Goal: Task Accomplishment & Management: Use online tool/utility

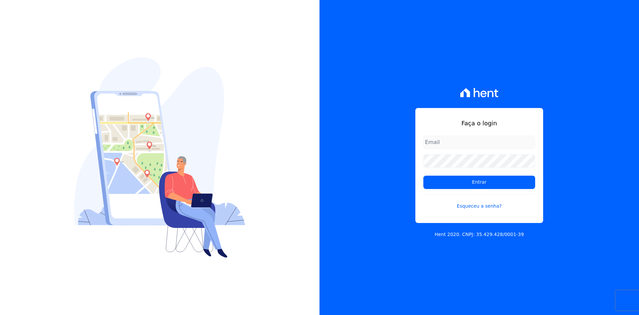
click at [444, 143] on input "email" at bounding box center [479, 141] width 112 height 13
type input "[PERSON_NAME][EMAIL_ADDRESS][DOMAIN_NAME]"
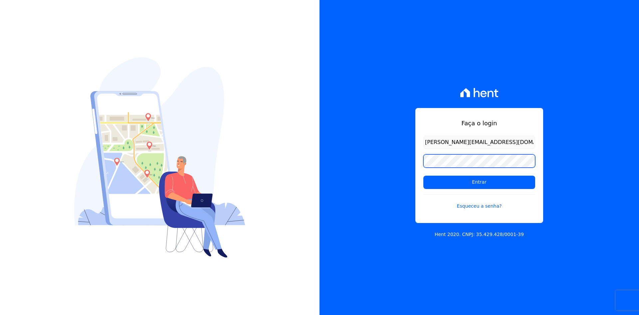
click at [423, 175] on input "Entrar" at bounding box center [479, 181] width 112 height 13
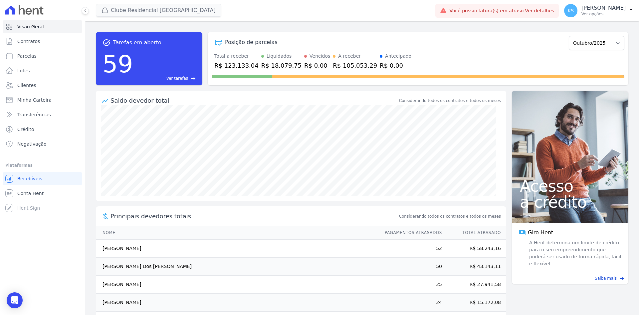
drag, startPoint x: 142, startPoint y: 3, endPoint x: 142, endPoint y: 8, distance: 4.4
click at [142, 3] on div "Clube Residencial [GEOGRAPHIC_DATA][PERSON_NAME] Incorporadora [GEOGRAPHIC_DATA…" at bounding box center [264, 11] width 337 height 22
click at [143, 11] on button "Clube Residencial [GEOGRAPHIC_DATA]" at bounding box center [158, 10] width 125 height 13
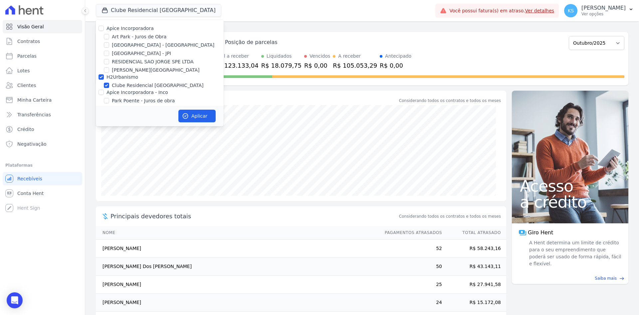
click at [118, 25] on div "Apice Incorporadora [GEOGRAPHIC_DATA] - Juros de Obra [GEOGRAPHIC_DATA] - [GEOG…" at bounding box center [160, 73] width 128 height 107
drag, startPoint x: 121, startPoint y: 29, endPoint x: 134, endPoint y: 36, distance: 15.5
click at [121, 29] on label "Apice Incorporadora" at bounding box center [130, 28] width 47 height 5
click at [104, 29] on input "Apice Incorporadora" at bounding box center [101, 28] width 5 height 5
checkbox input "true"
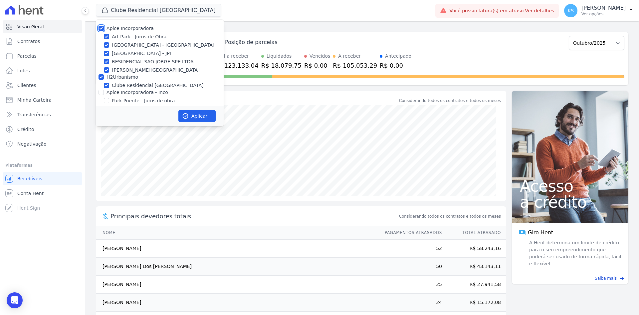
checkbox input "true"
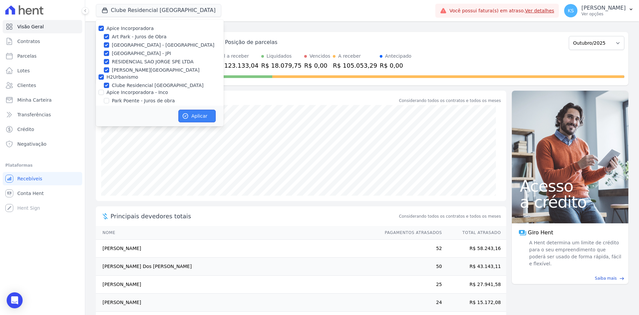
click at [201, 111] on button "Aplicar" at bounding box center [196, 116] width 37 height 13
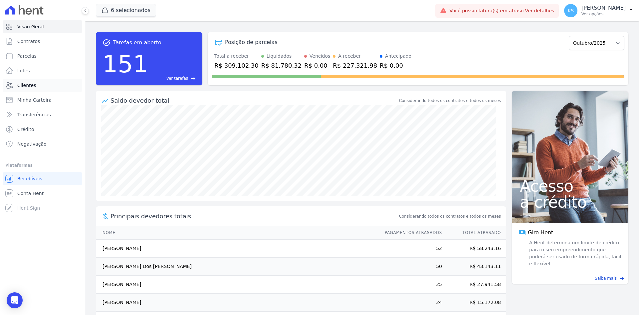
click at [46, 84] on link "Clientes" at bounding box center [43, 85] width 80 height 13
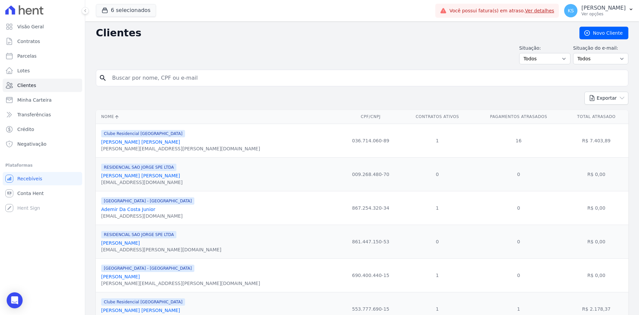
click at [132, 70] on div "search" at bounding box center [362, 78] width 533 height 17
click at [132, 77] on input "search" at bounding box center [366, 77] width 517 height 13
type input "Eduardo brum"
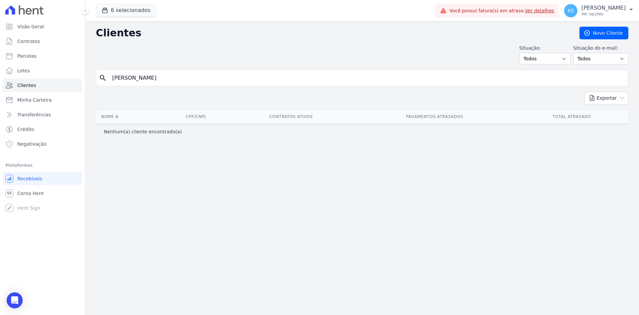
click at [157, 80] on input "Eduardo brum" at bounding box center [366, 77] width 517 height 13
type input "Eduardo"
click at [121, 10] on button "6 selecionados" at bounding box center [126, 10] width 60 height 13
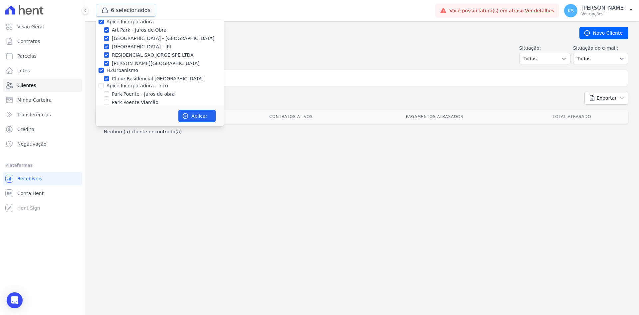
scroll to position [21, 0]
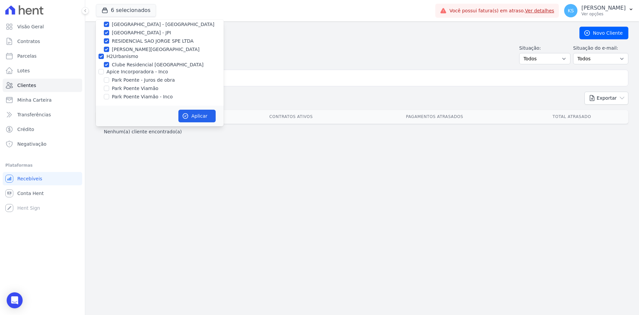
click at [123, 77] on label "Park Poente - Juros de obra" at bounding box center [143, 80] width 63 height 7
click at [109, 77] on input "Park Poente - Juros de obra" at bounding box center [106, 79] width 5 height 5
checkbox input "true"
click at [124, 70] on label "Apice Incorporadora - Inco" at bounding box center [138, 71] width 62 height 5
click at [104, 70] on input "Apice Incorporadora - Inco" at bounding box center [101, 71] width 5 height 5
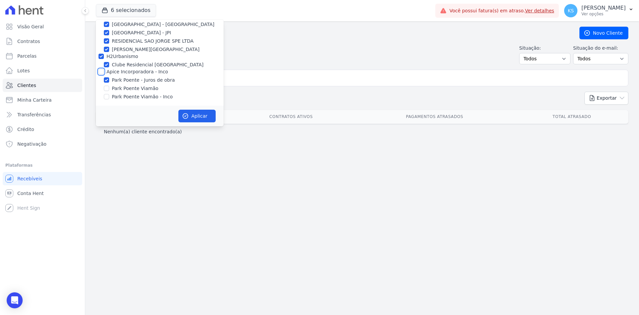
checkbox input "true"
click at [189, 111] on button "Aplicar" at bounding box center [196, 116] width 37 height 13
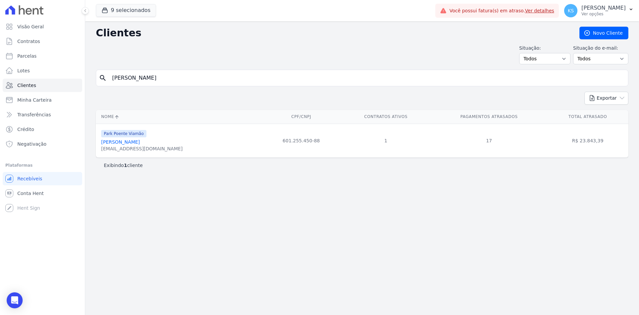
click at [121, 143] on link "Eduardo Brum" at bounding box center [120, 141] width 39 height 5
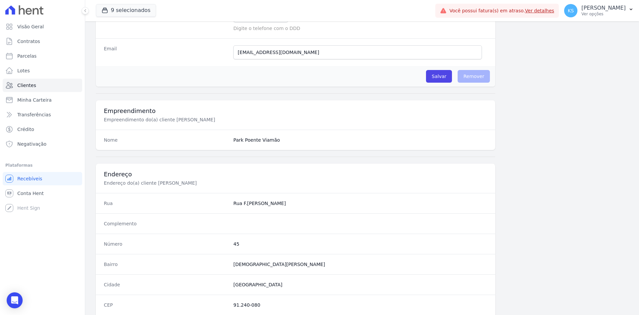
drag, startPoint x: 263, startPoint y: 189, endPoint x: 192, endPoint y: 210, distance: 74.0
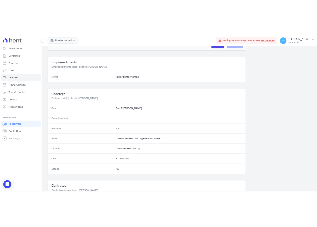
scroll to position [308, 0]
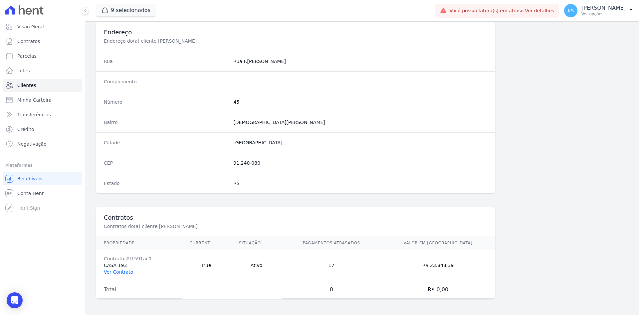
click at [123, 272] on link "Ver Contrato" at bounding box center [118, 271] width 29 height 5
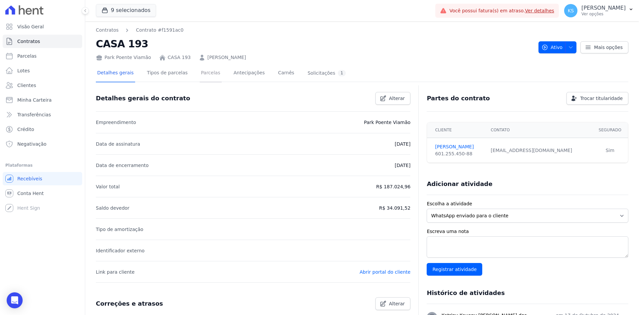
click at [200, 73] on link "Parcelas" at bounding box center [211, 74] width 22 height 18
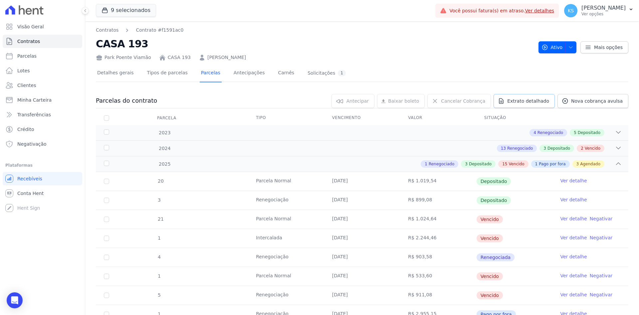
click at [528, 96] on link "Extrato detalhado" at bounding box center [524, 101] width 61 height 14
click at [608, 113] on span "Exportar XLSX" at bounding box center [616, 112] width 38 height 7
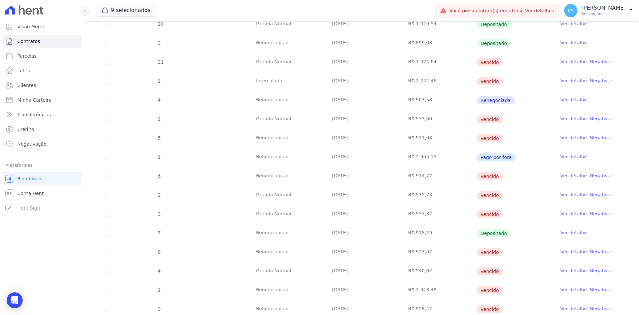
scroll to position [133, 0]
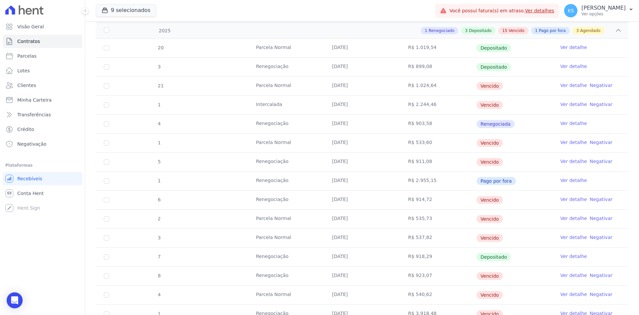
click at [568, 85] on link "Ver detalhe" at bounding box center [573, 85] width 27 height 7
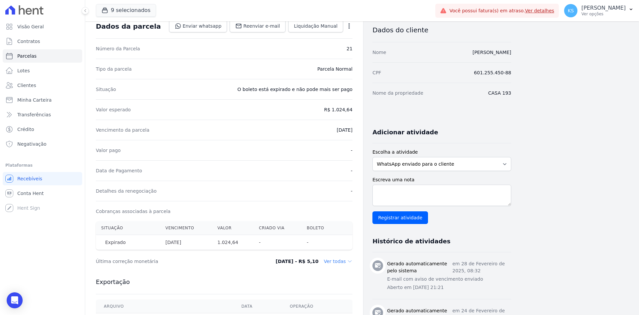
scroll to position [100, 0]
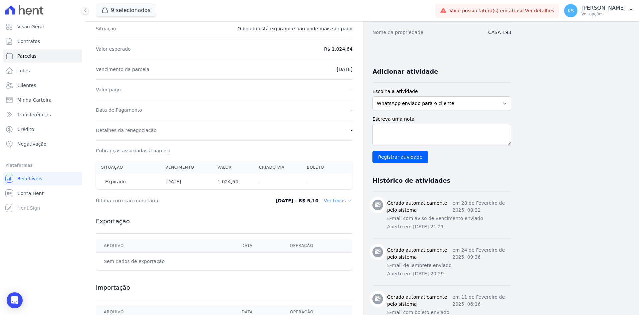
click at [333, 199] on dd "Ver todas" at bounding box center [338, 200] width 29 height 7
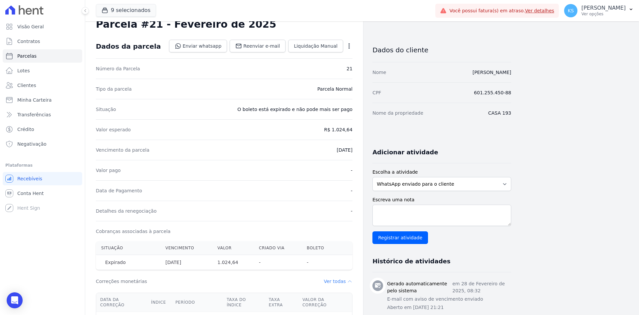
scroll to position [0, 0]
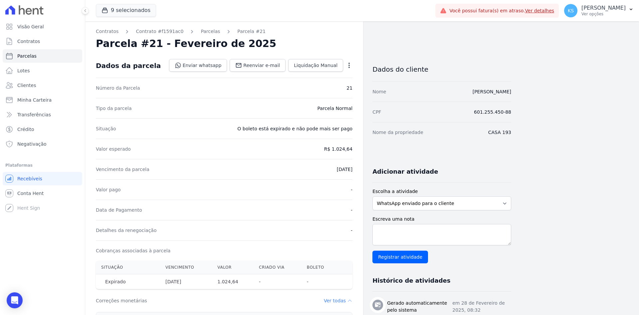
drag, startPoint x: 332, startPoint y: 151, endPoint x: 352, endPoint y: 152, distance: 20.0
click at [353, 148] on dd "R$ 1.024,64" at bounding box center [338, 148] width 28 height 7
click at [350, 63] on icon "button" at bounding box center [349, 65] width 1 height 5
click at [328, 109] on link "Renegociar" at bounding box center [320, 110] width 59 height 12
